Goal: Obtain resource: Download file/media

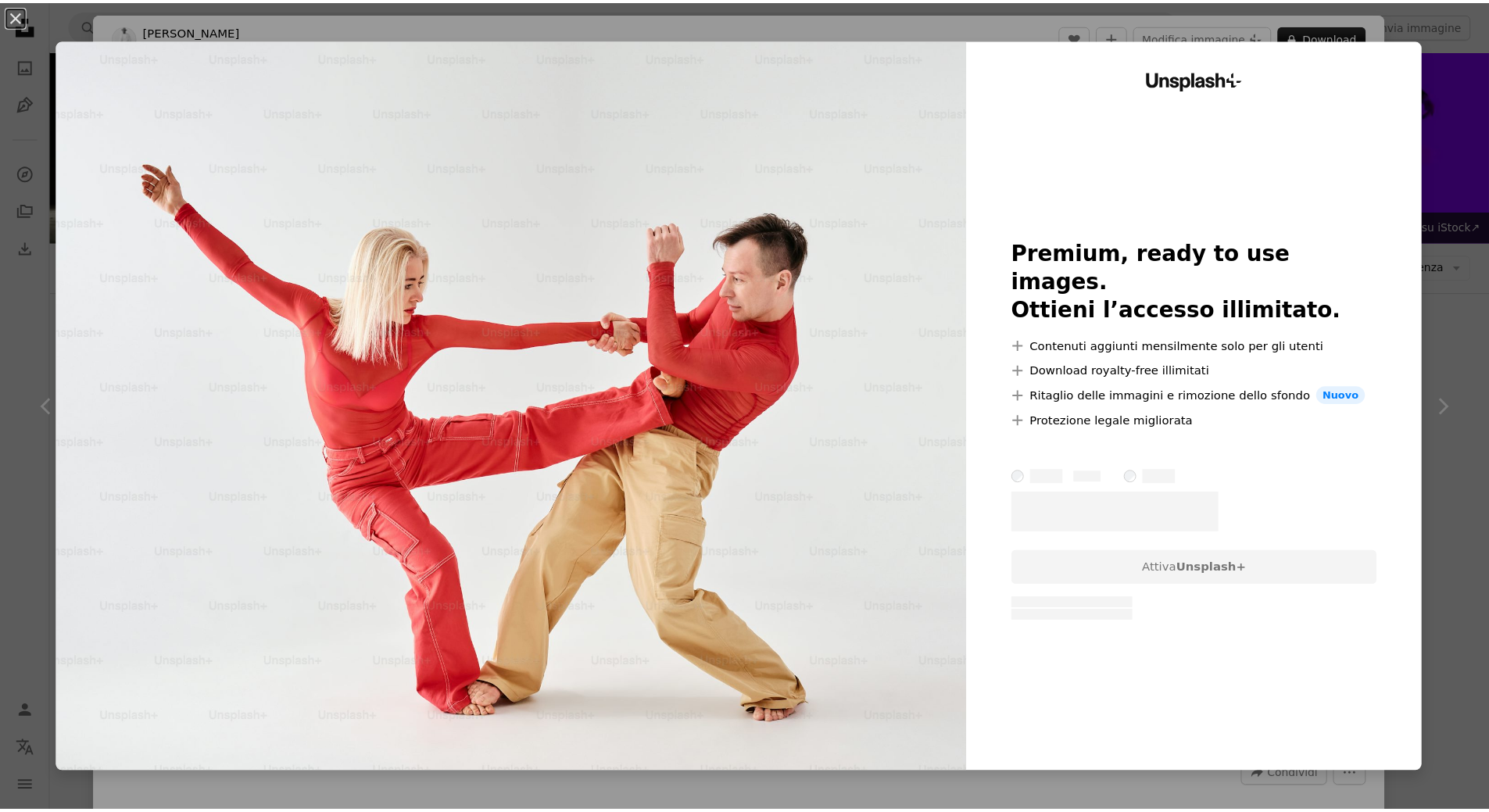
scroll to position [1875, 0]
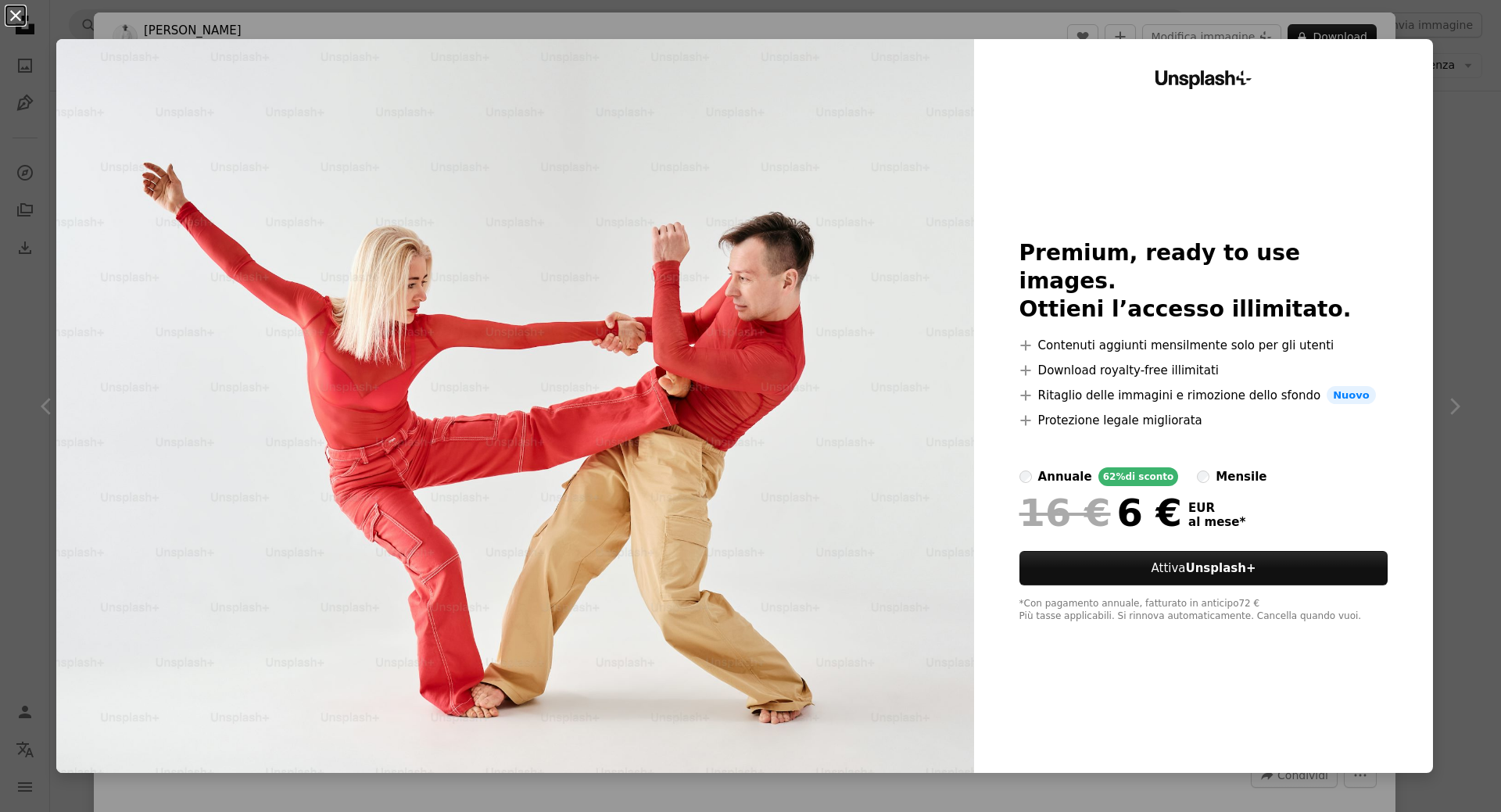
click at [14, 17] on button "An X shape" at bounding box center [15, 15] width 19 height 18
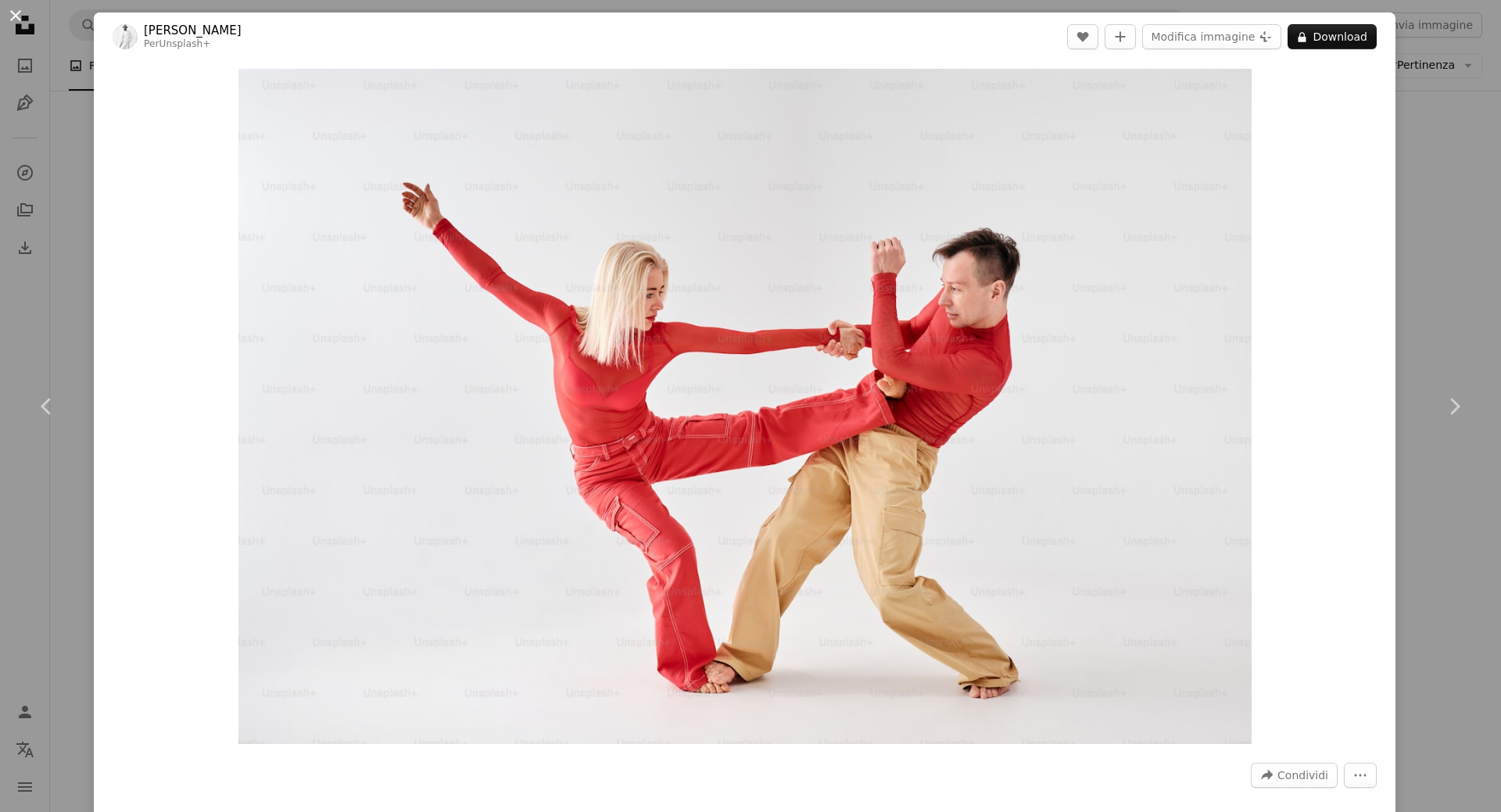
click at [13, 14] on button "An X shape" at bounding box center [15, 15] width 19 height 18
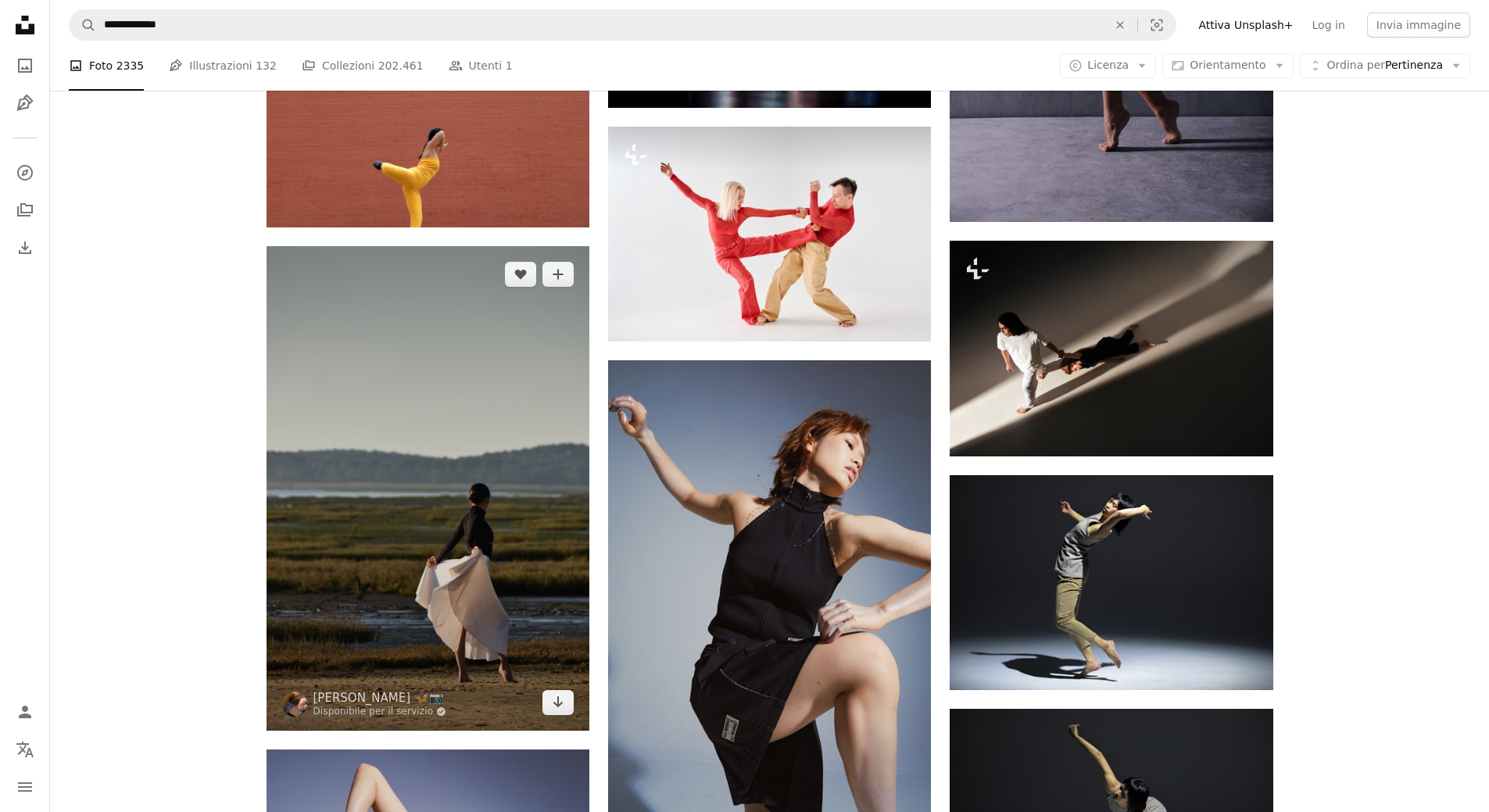
scroll to position [2422, 0]
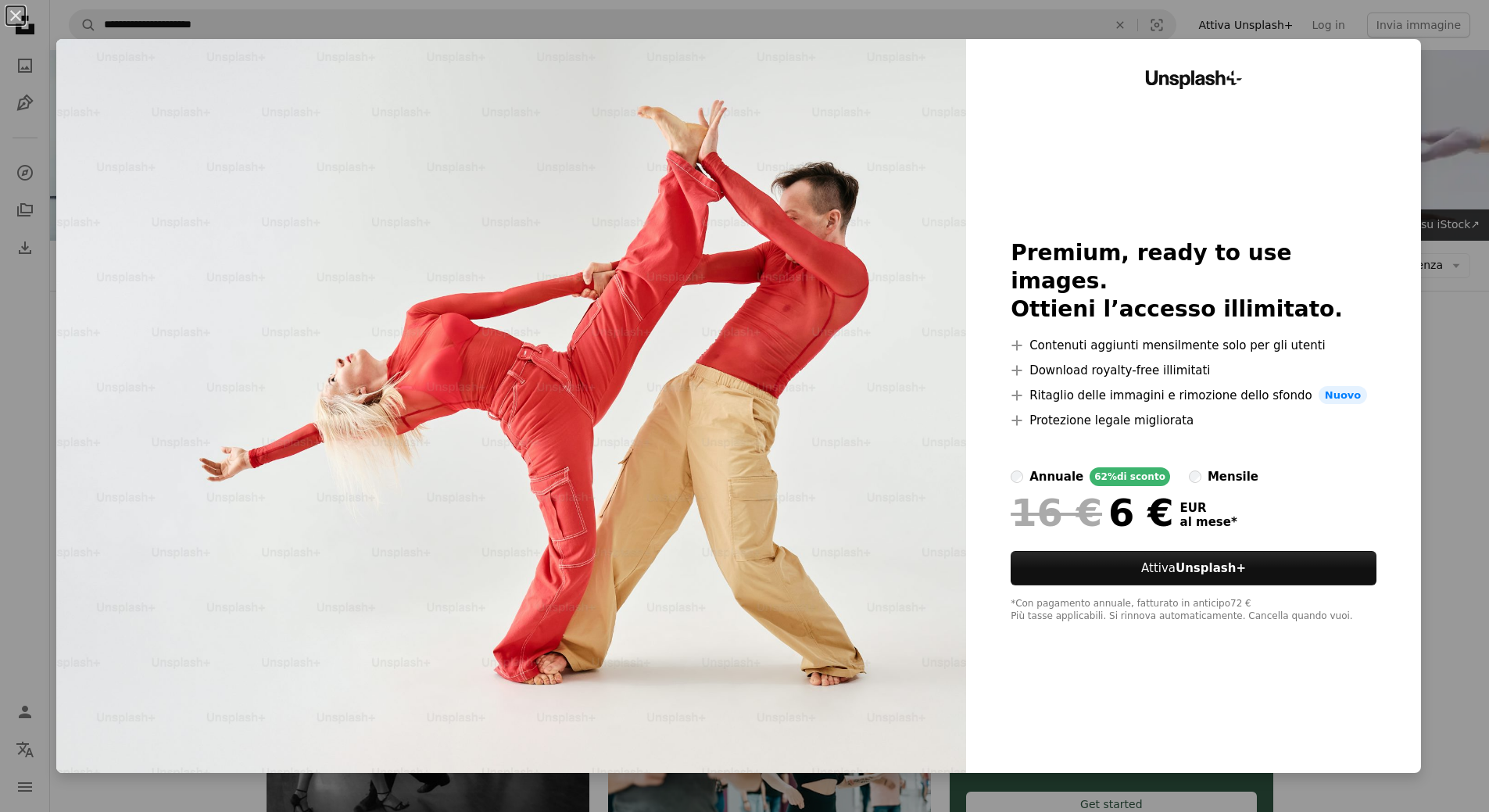
scroll to position [937, 0]
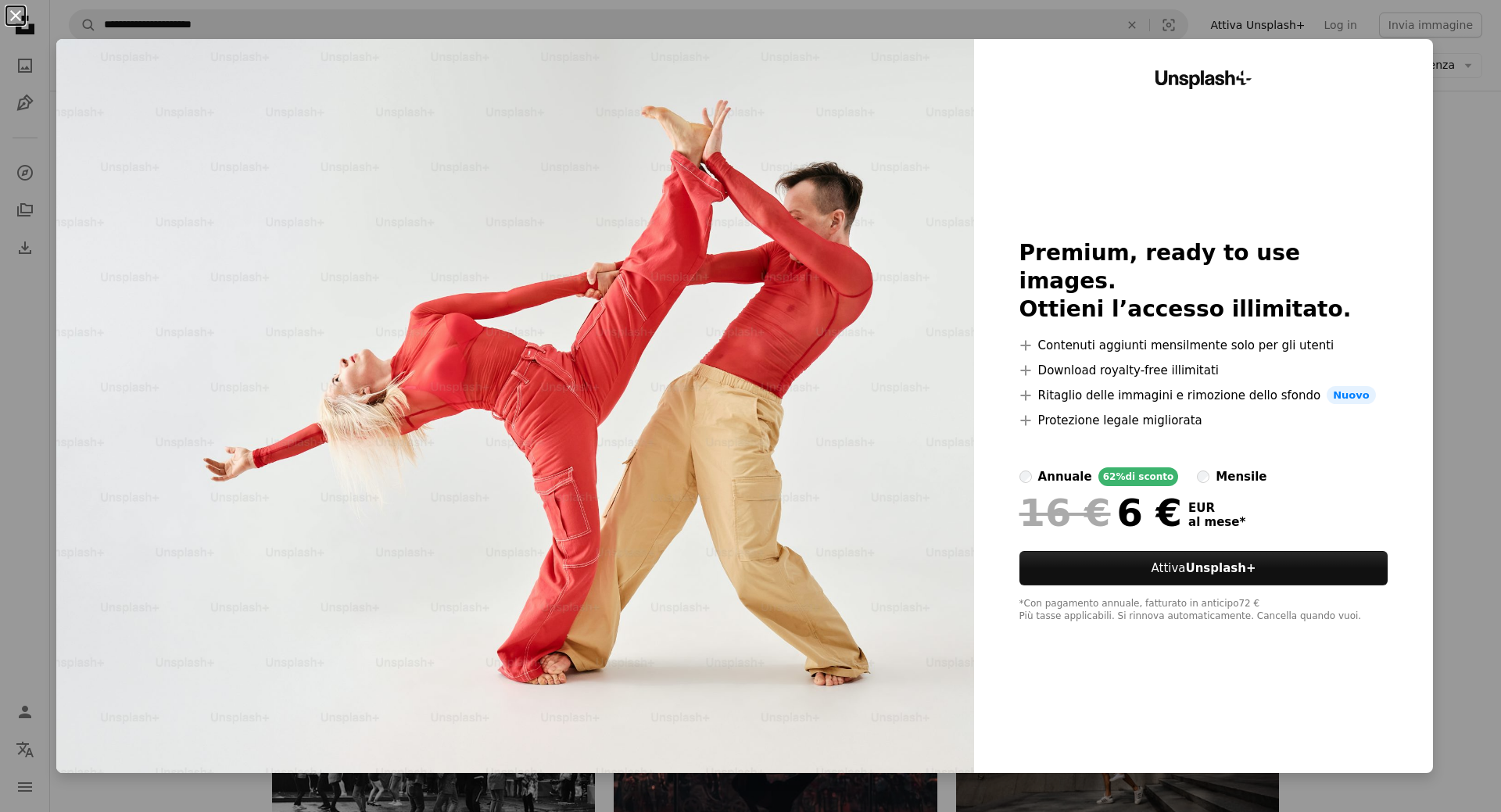
click at [15, 14] on button "An X shape" at bounding box center [15, 15] width 19 height 18
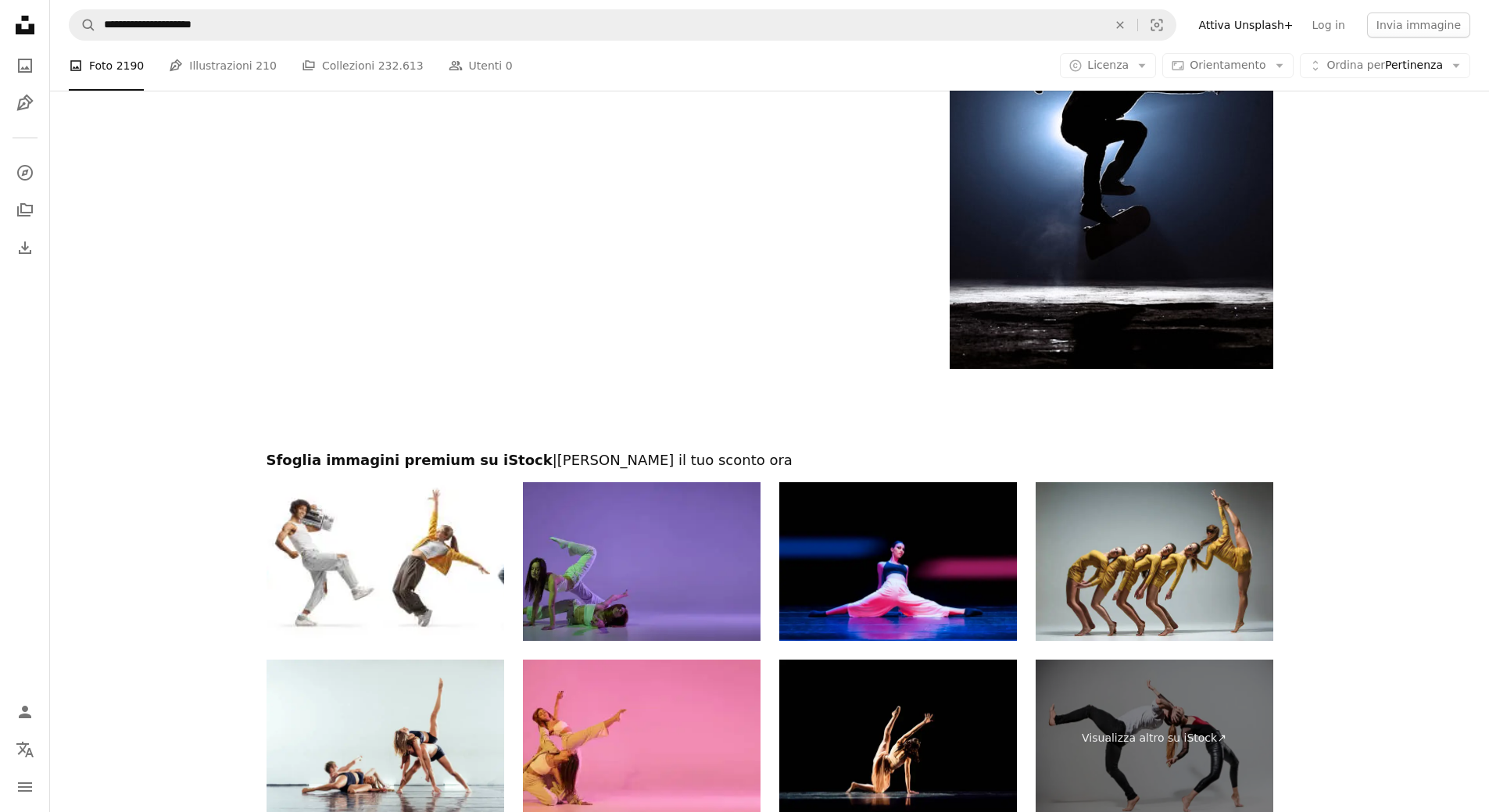
scroll to position [2734, 0]
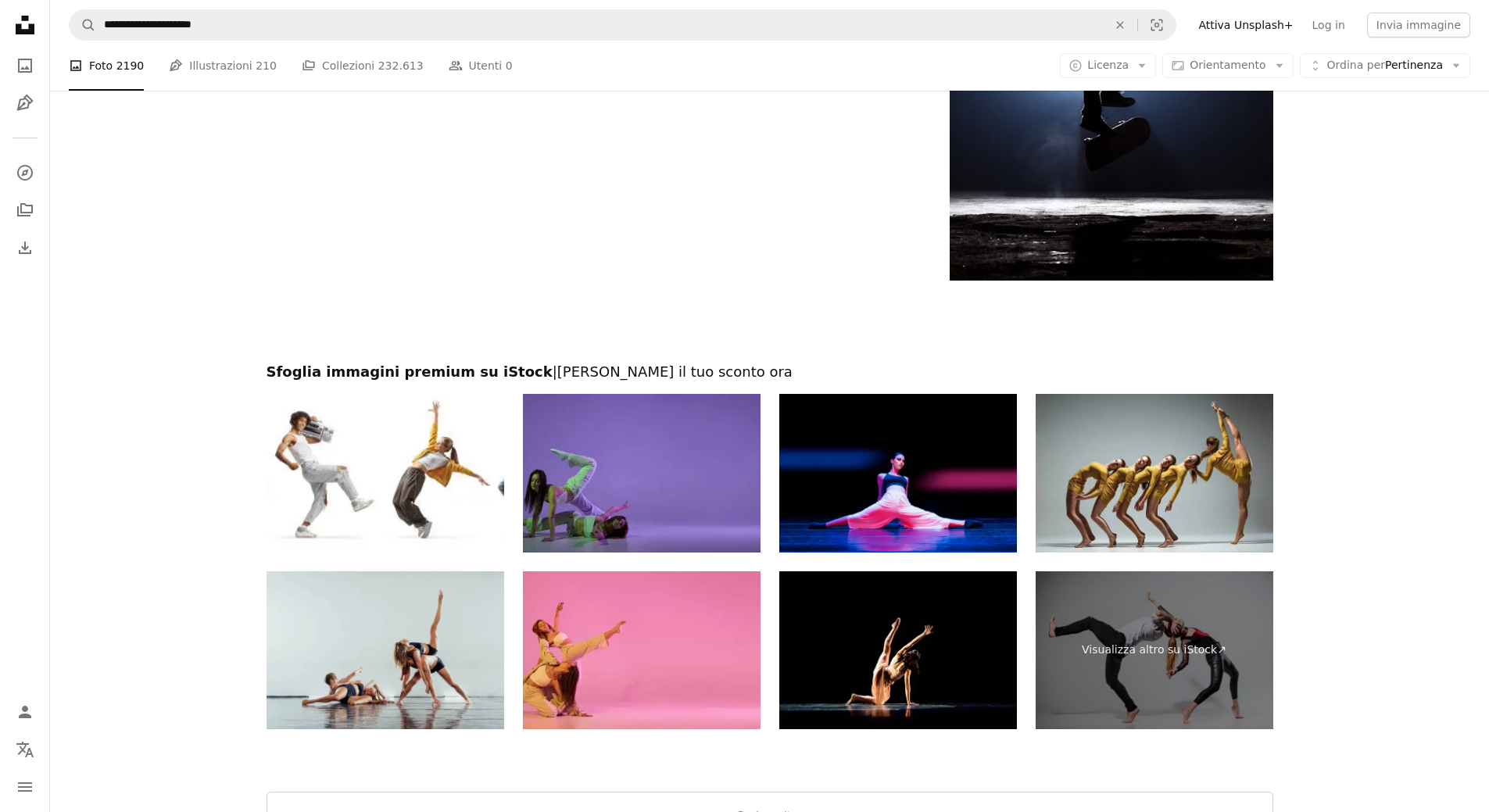
click at [413, 679] on img at bounding box center [385, 650] width 237 height 158
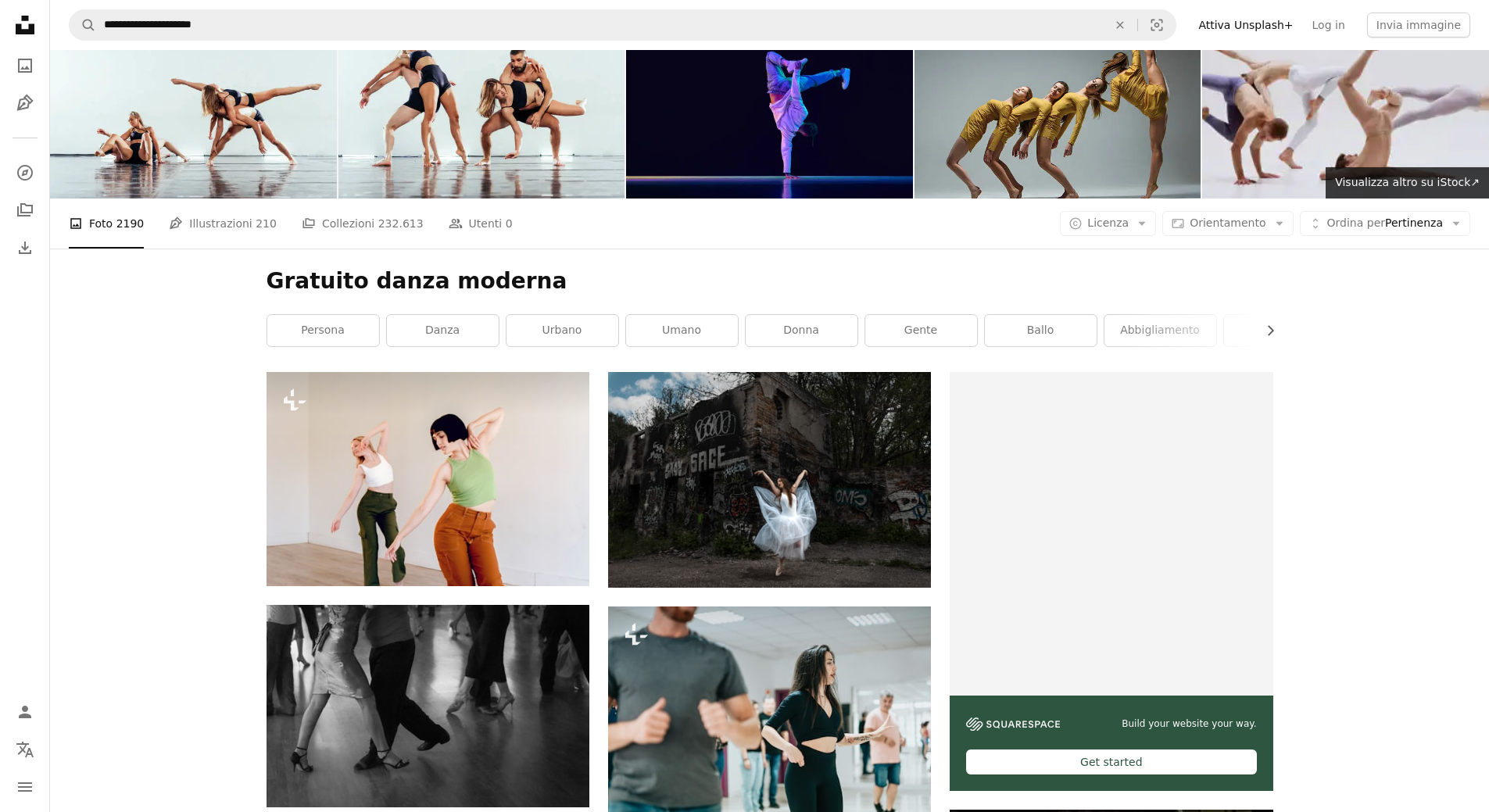
scroll to position [0, 0]
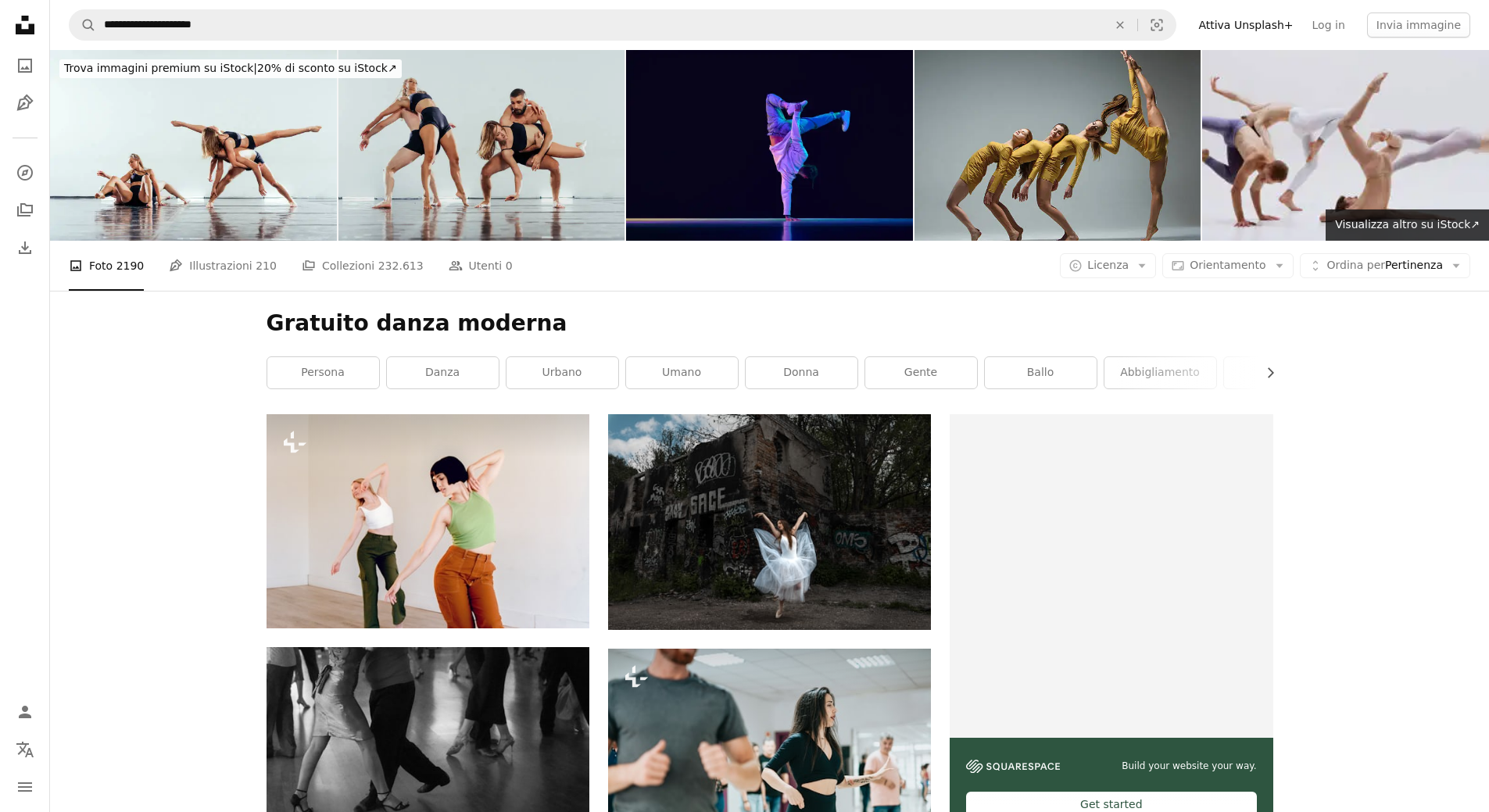
click at [418, 149] on img at bounding box center [482, 145] width 287 height 191
